Goal: Find contact information: Find contact information

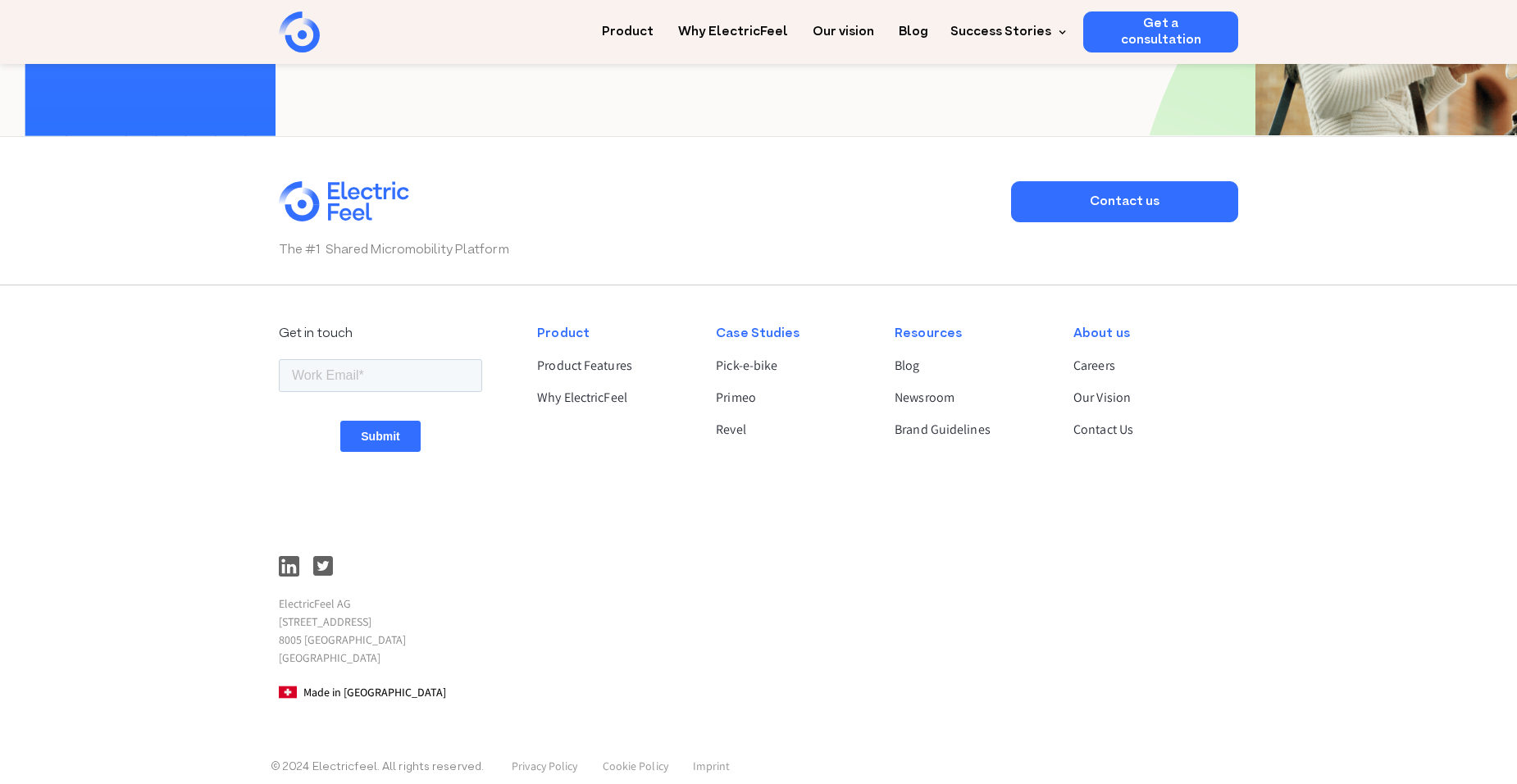
scroll to position [4257, 0]
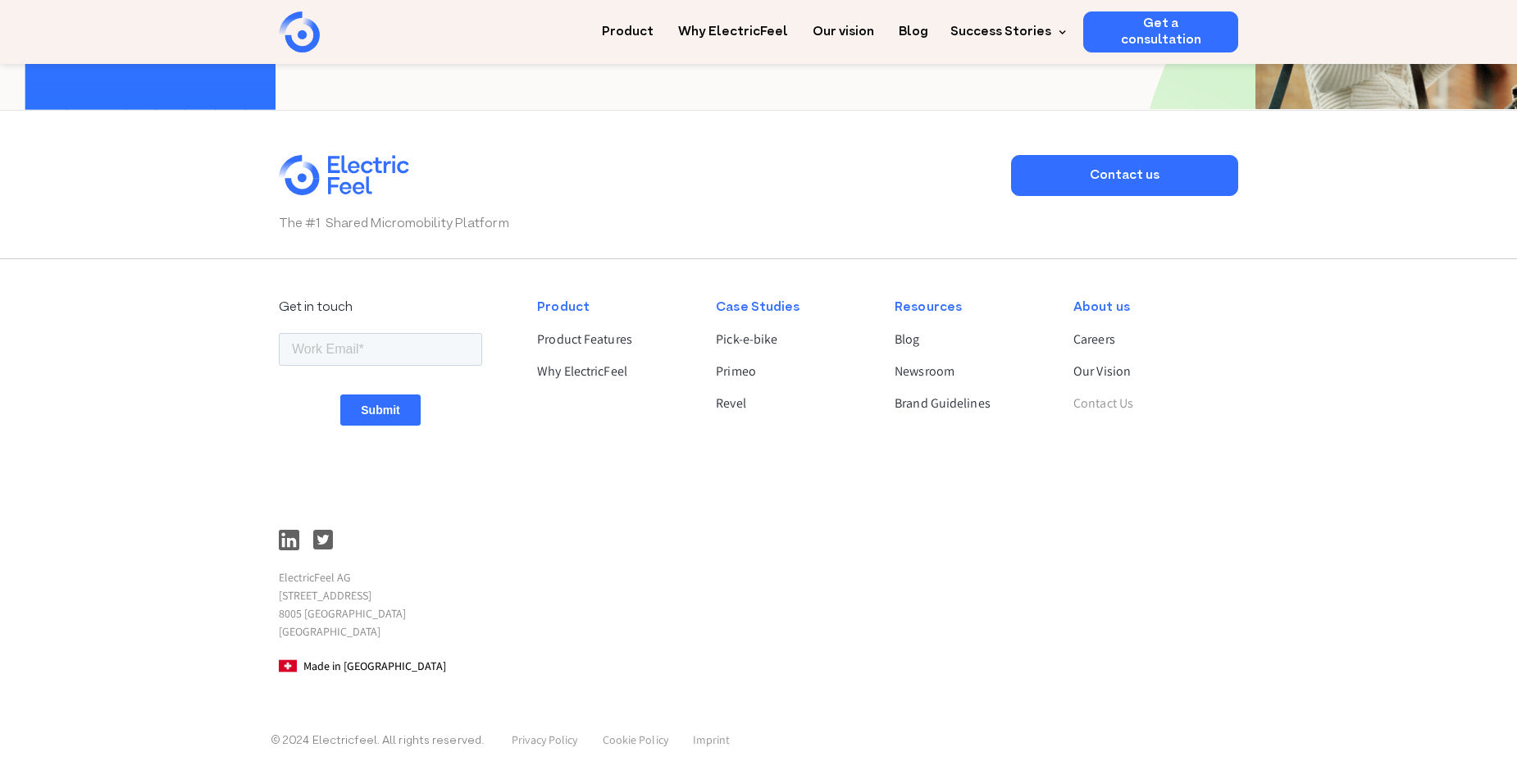
click at [1116, 398] on link "Contact Us" at bounding box center [1149, 403] width 151 height 19
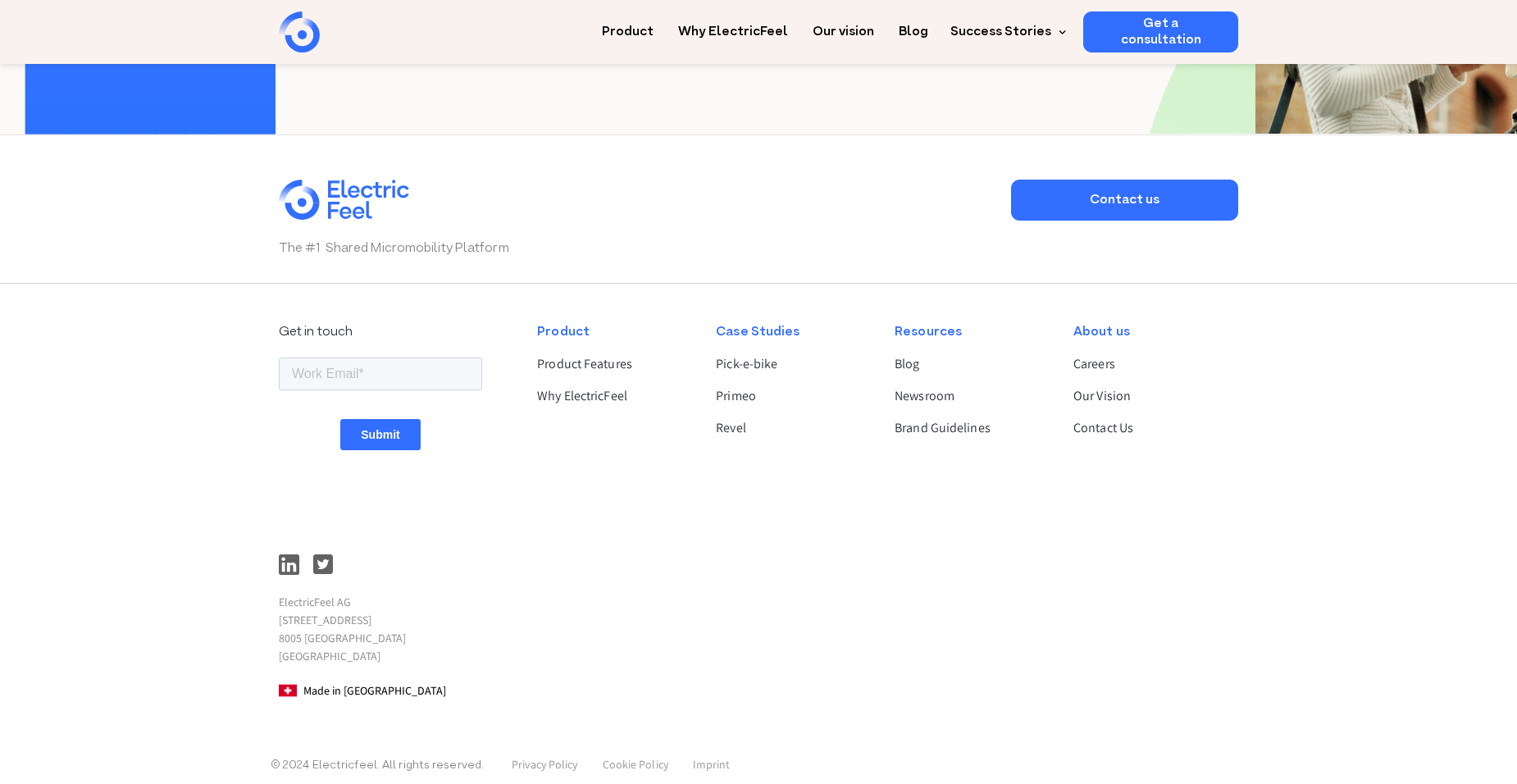
click at [154, 433] on div "The #1 Shared Micromobility Platform Contact us Get in touch ElectricFeel AG Ha…" at bounding box center [758, 471] width 1517 height 674
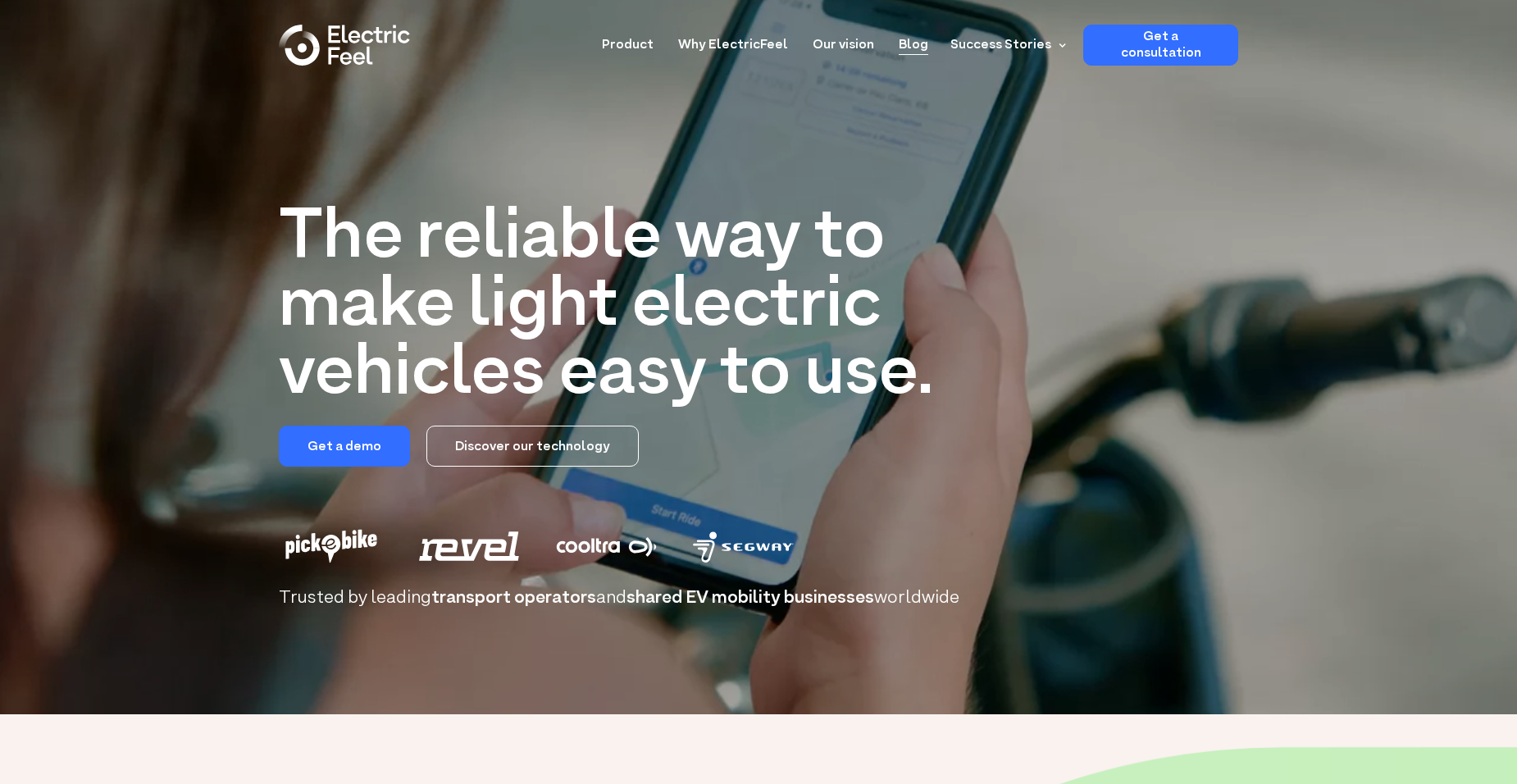
click at [921, 38] on link "Blog" at bounding box center [914, 39] width 29 height 30
